Goal: Transaction & Acquisition: Obtain resource

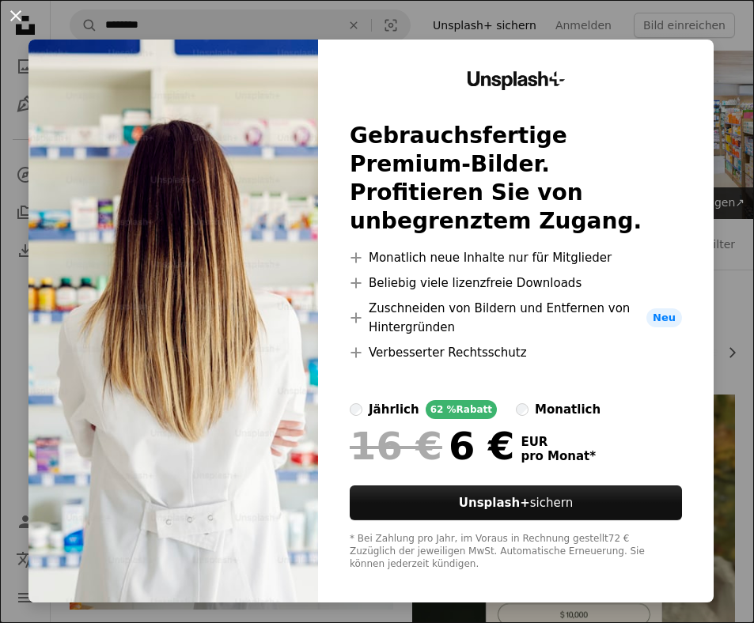
click at [13, 14] on button "An X shape" at bounding box center [15, 15] width 19 height 19
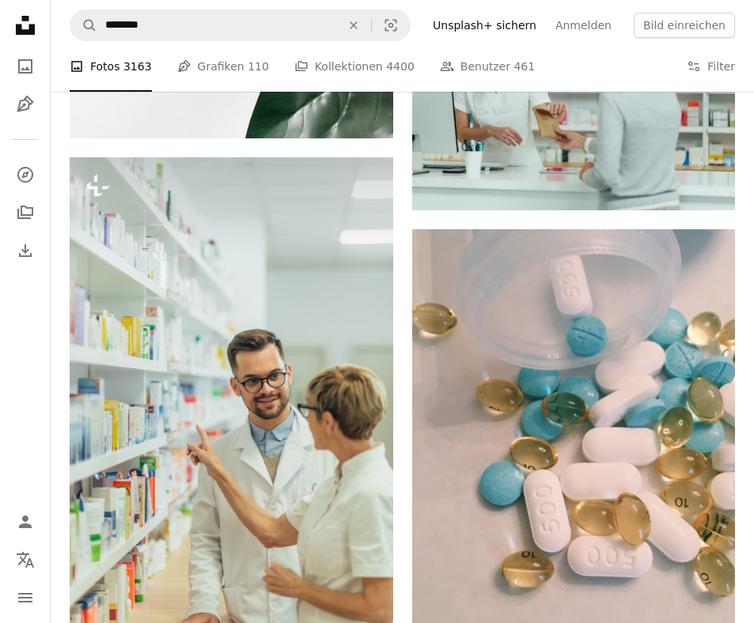
scroll to position [1409, 0]
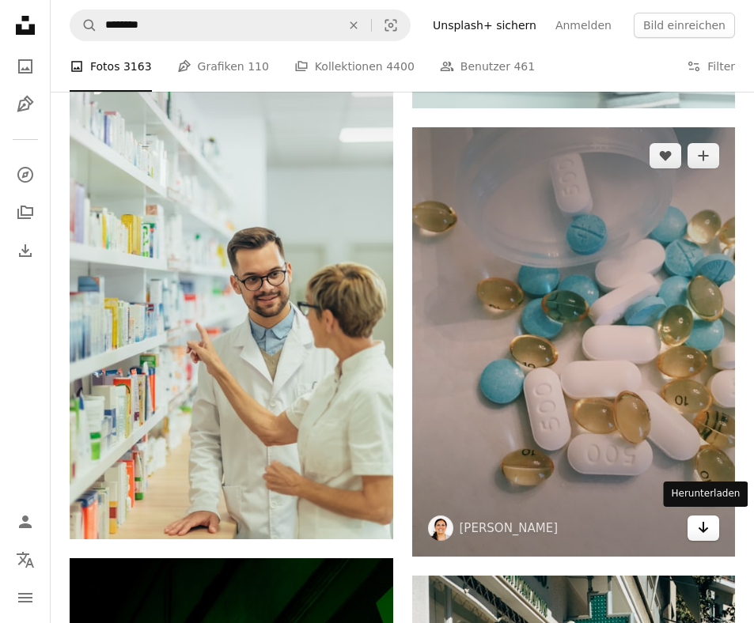
click at [703, 531] on icon "Arrow pointing down" at bounding box center [703, 527] width 13 height 19
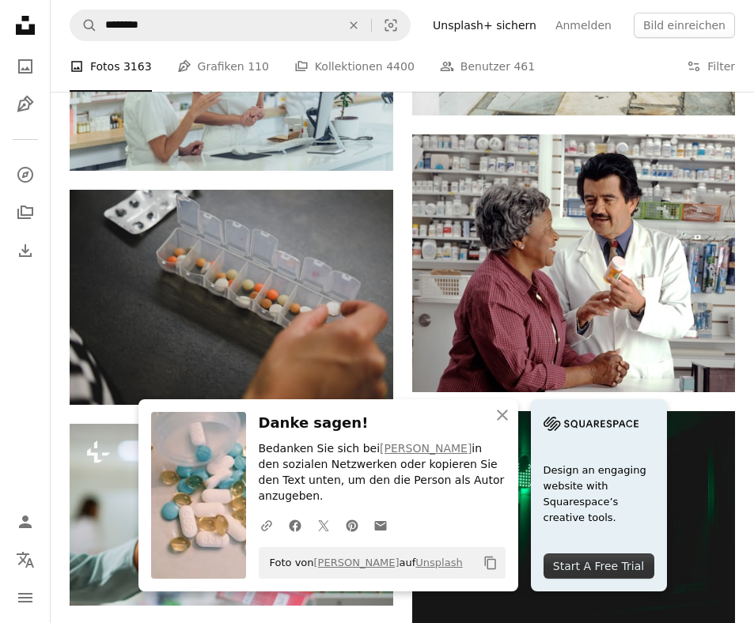
scroll to position [2392, 0]
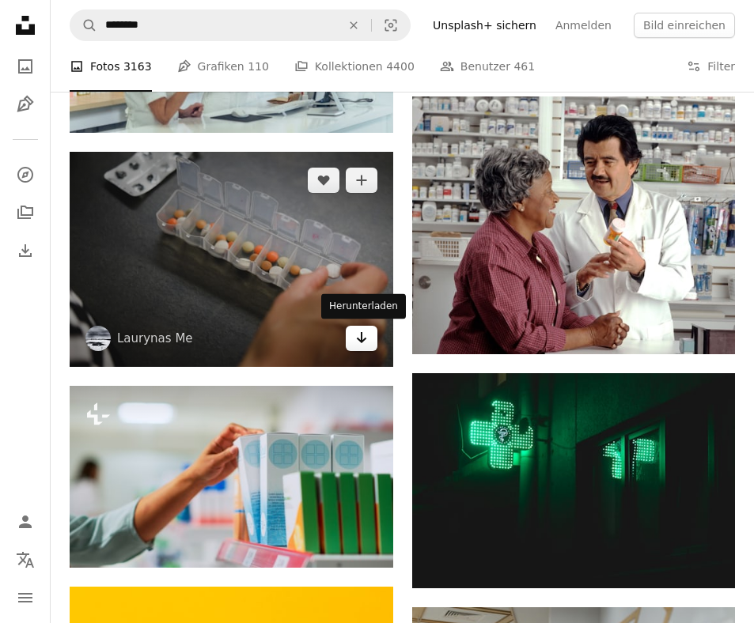
click at [358, 343] on icon "Arrow pointing down" at bounding box center [361, 337] width 13 height 19
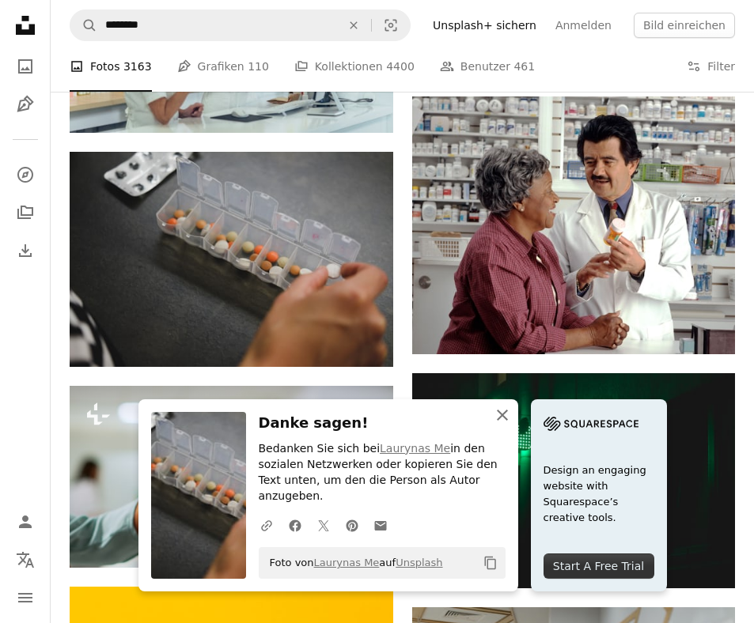
click at [501, 425] on icon "An X shape" at bounding box center [502, 415] width 19 height 19
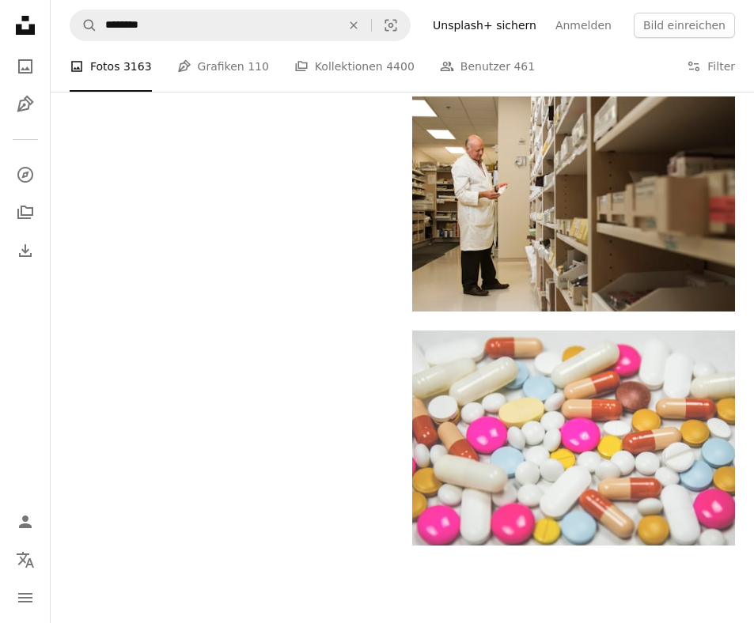
scroll to position [3235, 0]
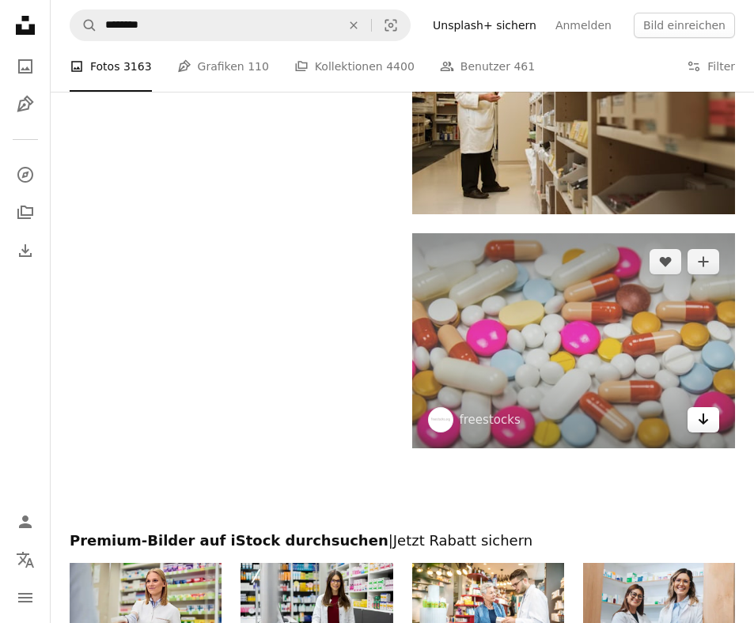
click at [700, 423] on icon "Arrow pointing down" at bounding box center [703, 419] width 13 height 19
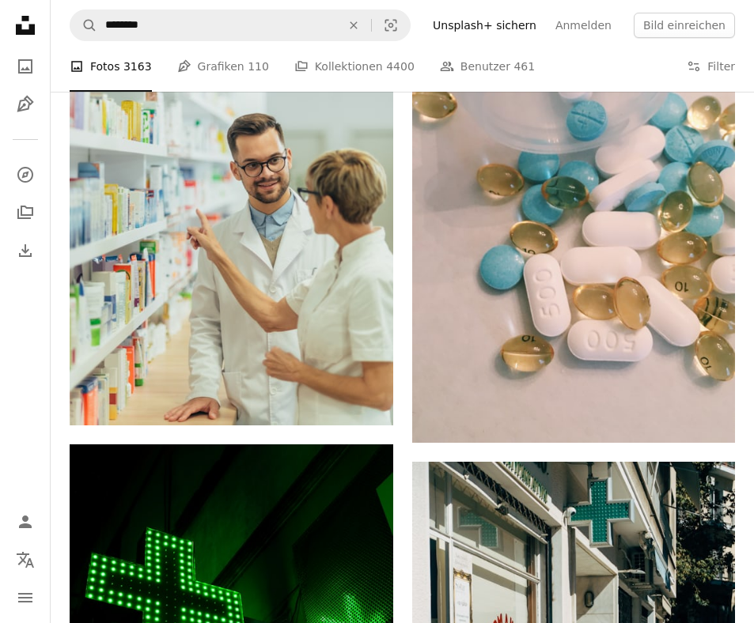
scroll to position [1285, 0]
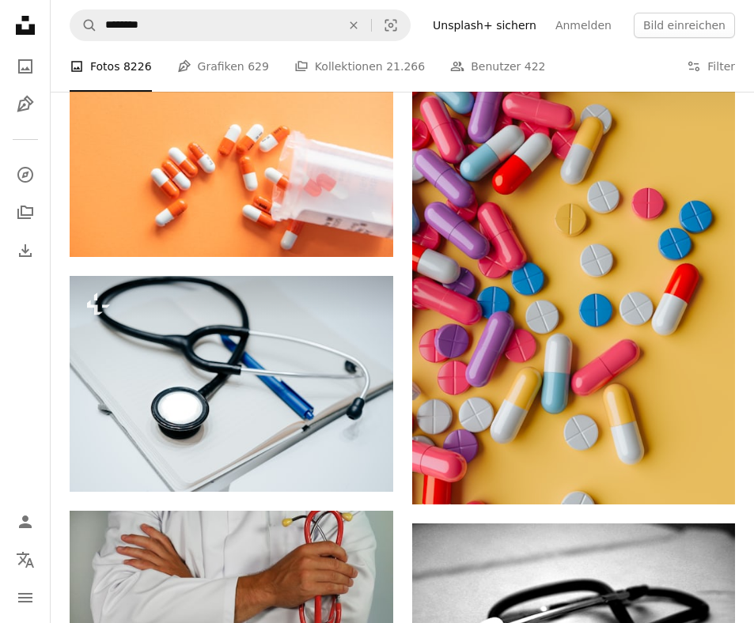
scroll to position [216, 0]
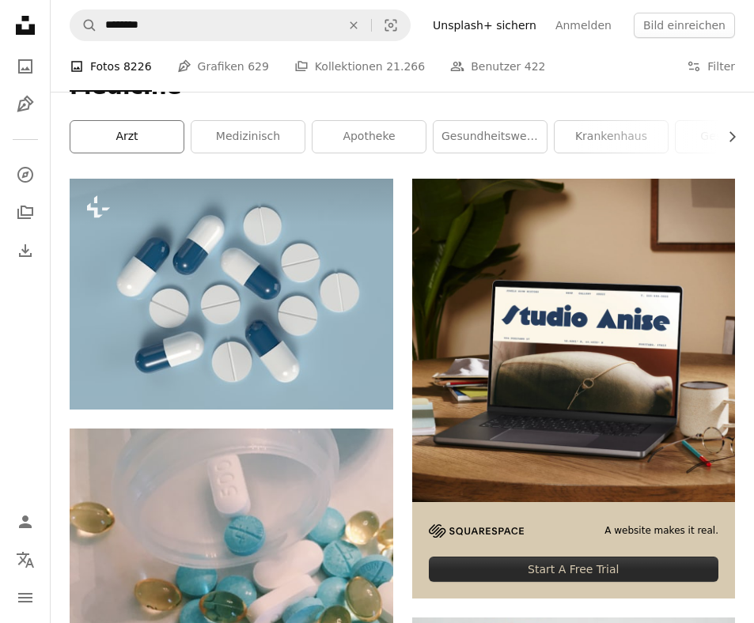
click at [129, 142] on link "Arzt" at bounding box center [126, 137] width 113 height 32
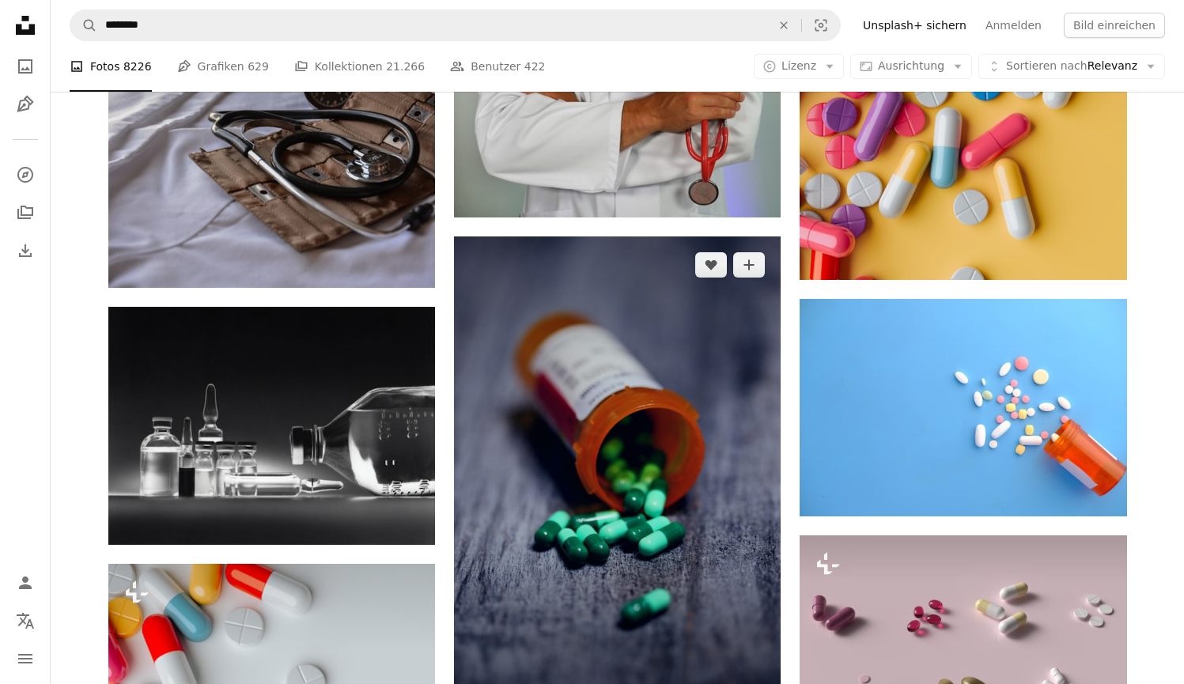
scroll to position [1412, 0]
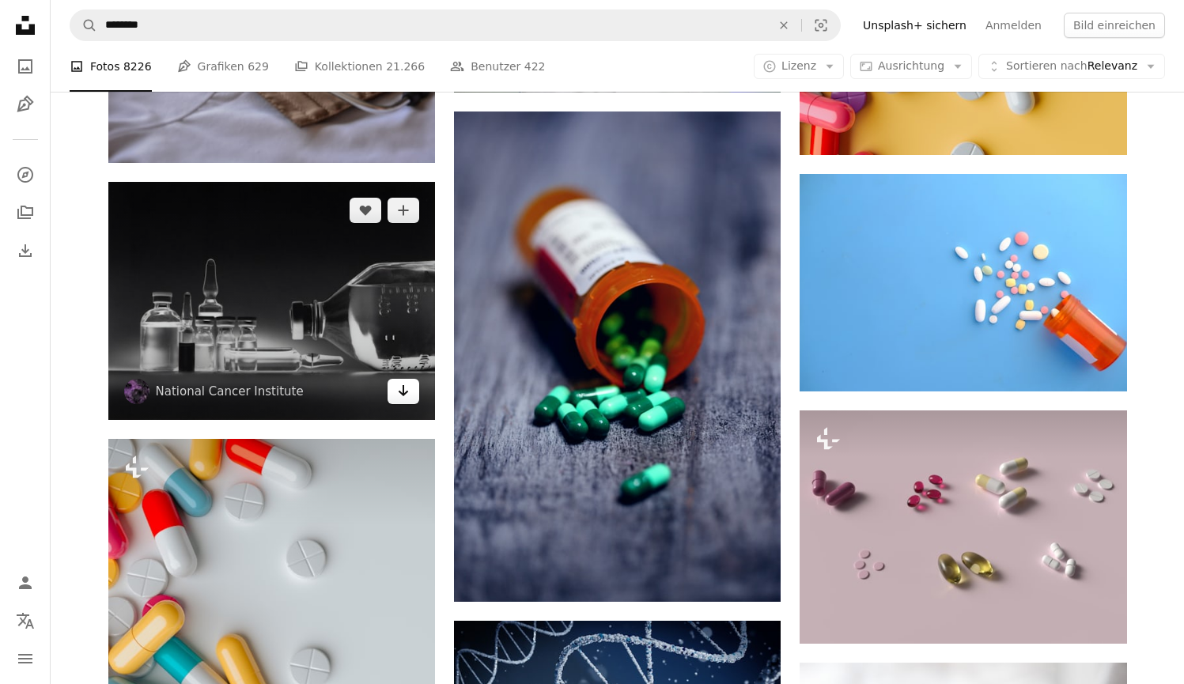
click at [399, 395] on icon "Arrow pointing down" at bounding box center [403, 390] width 13 height 19
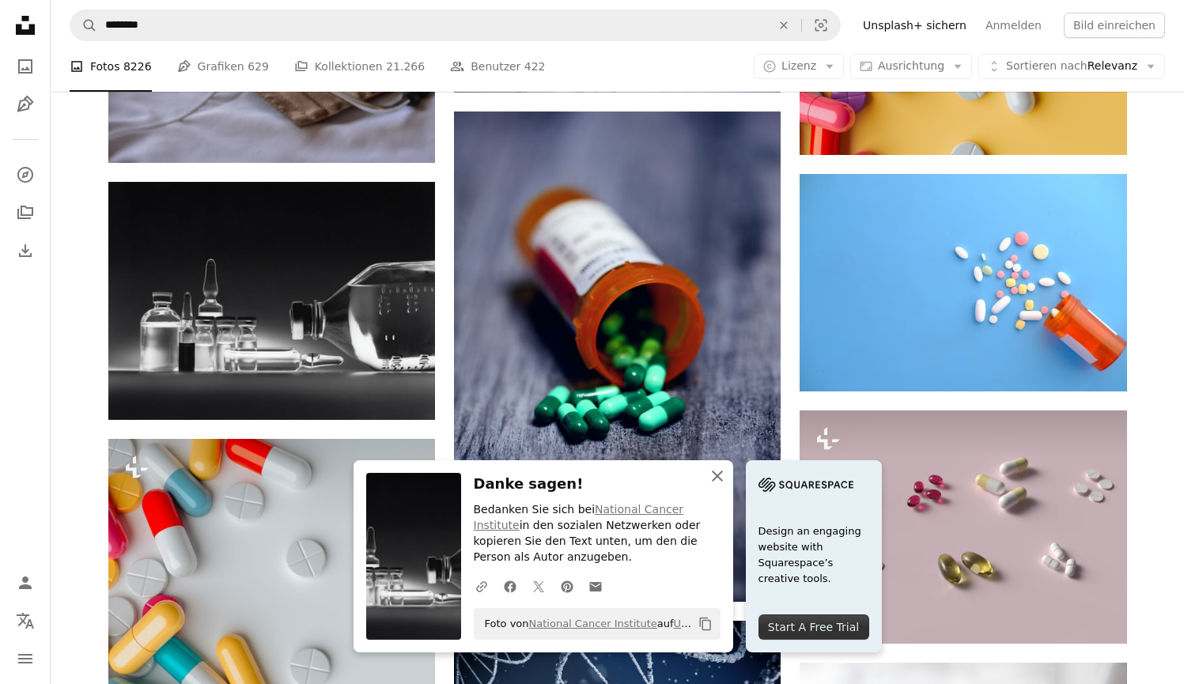
click at [718, 485] on icon "An X shape" at bounding box center [717, 476] width 19 height 19
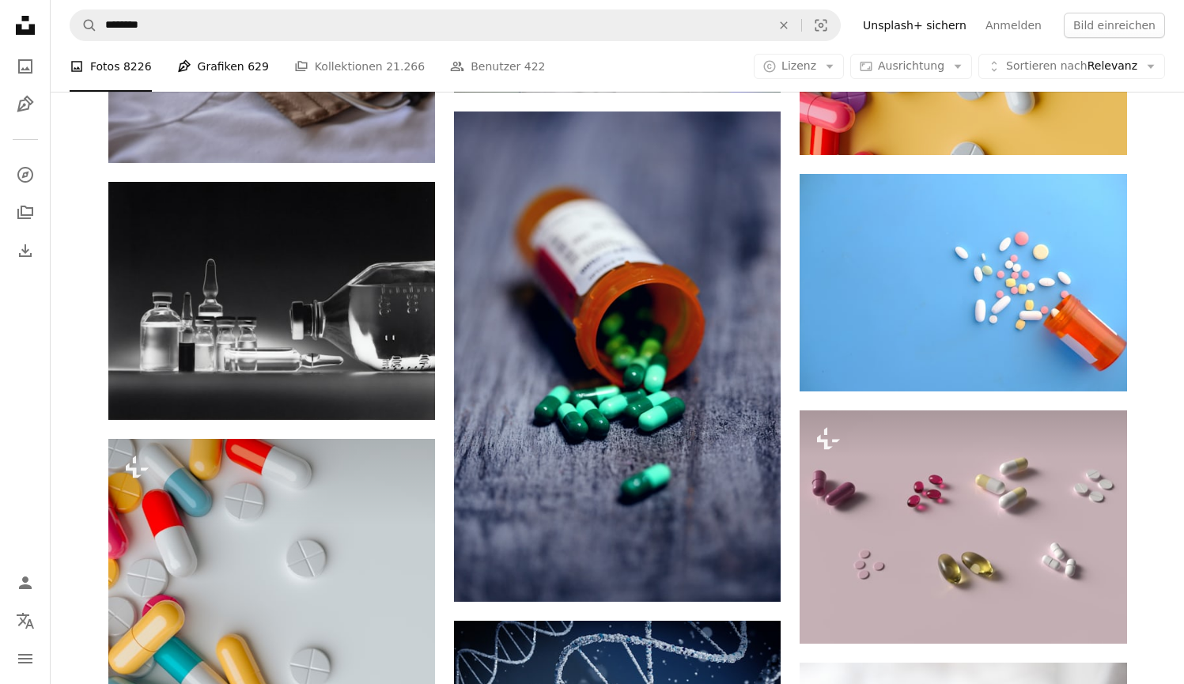
click at [219, 71] on link "Pen Tool Grafiken 629" at bounding box center [223, 66] width 92 height 51
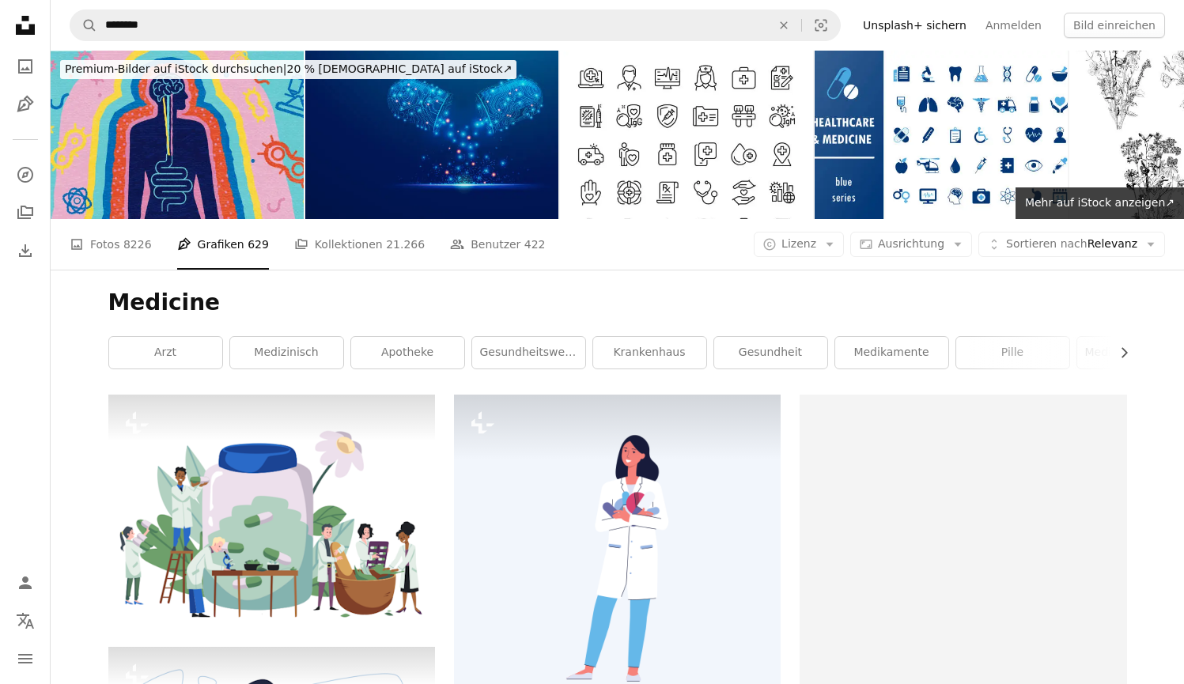
click at [379, 152] on img at bounding box center [431, 135] width 253 height 168
